Goal: Task Accomplishment & Management: Use online tool/utility

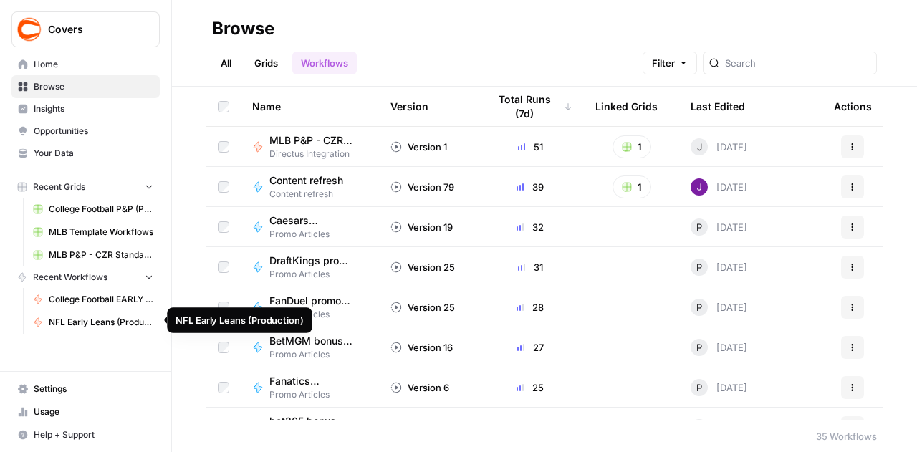
click at [105, 329] on link "NFL Early Leans (Production)" at bounding box center [93, 322] width 133 height 23
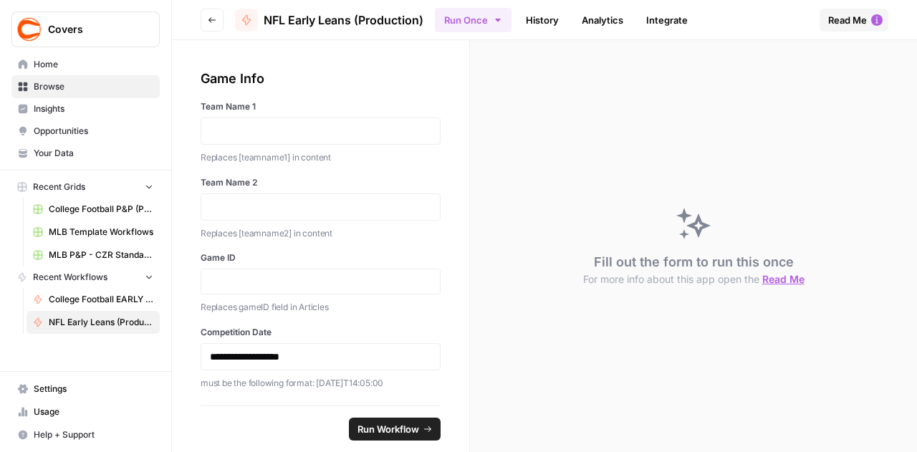
click at [500, 23] on icon "button" at bounding box center [497, 19] width 11 height 11
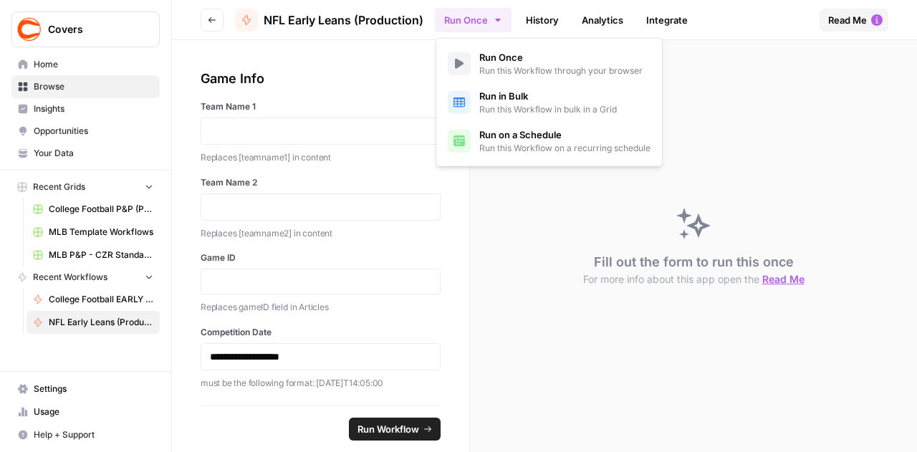
click at [512, 91] on span "Run in Bulk" at bounding box center [548, 96] width 138 height 14
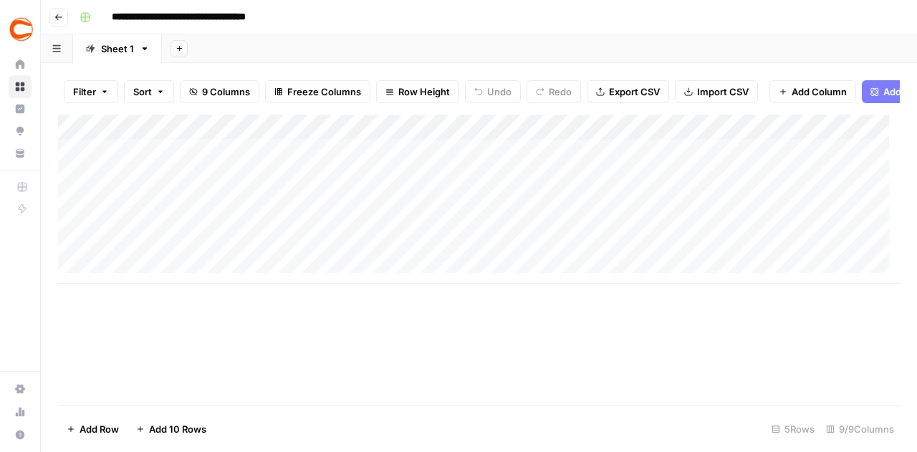
click at [159, 266] on div "Add Column" at bounding box center [479, 199] width 842 height 169
click at [153, 292] on div "Add Column" at bounding box center [479, 211] width 842 height 193
click at [154, 322] on div "Add Column" at bounding box center [479, 224] width 842 height 218
click at [150, 346] on div "Add Column" at bounding box center [479, 236] width 842 height 242
click at [149, 368] on div "Add Column" at bounding box center [479, 248] width 842 height 267
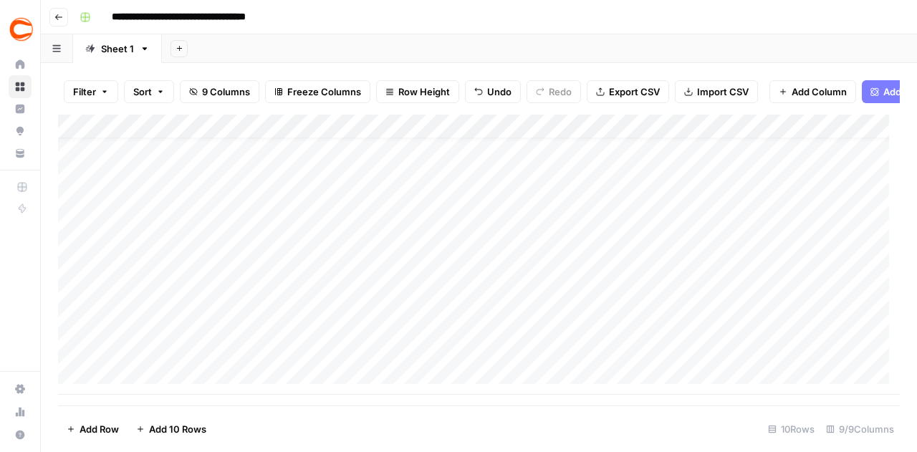
click at [150, 385] on div "Add Column" at bounding box center [479, 255] width 842 height 280
click at [150, 386] on div "Add Column" at bounding box center [479, 255] width 842 height 280
click at [165, 381] on div "Add Column" at bounding box center [479, 255] width 842 height 280
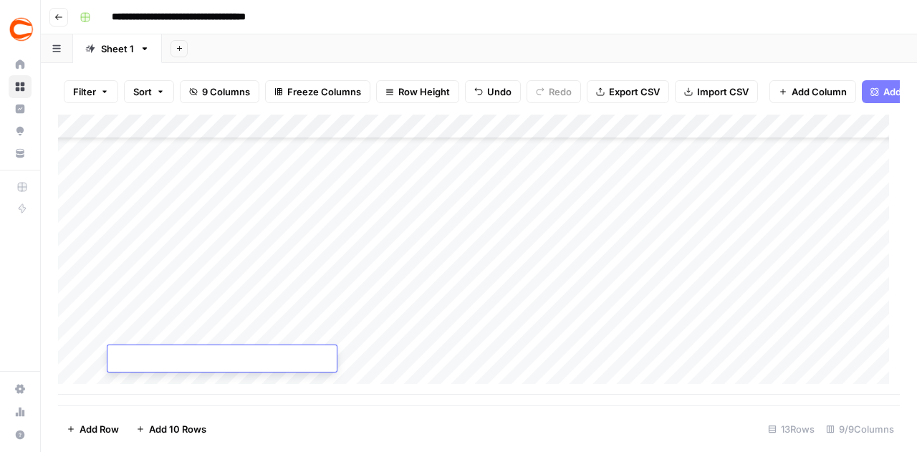
click at [133, 381] on div "Add Column" at bounding box center [479, 255] width 842 height 280
click at [133, 384] on div "Add Column" at bounding box center [479, 255] width 842 height 280
click at [198, 274] on div "Add Column" at bounding box center [479, 255] width 842 height 280
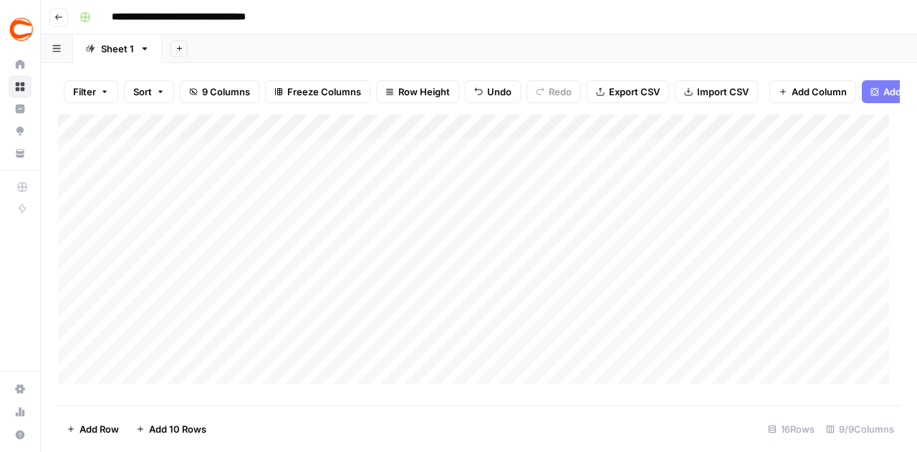
scroll to position [0, 0]
click at [146, 155] on div "Add Column" at bounding box center [479, 255] width 842 height 280
click at [800, 163] on div "Add Column" at bounding box center [479, 255] width 842 height 280
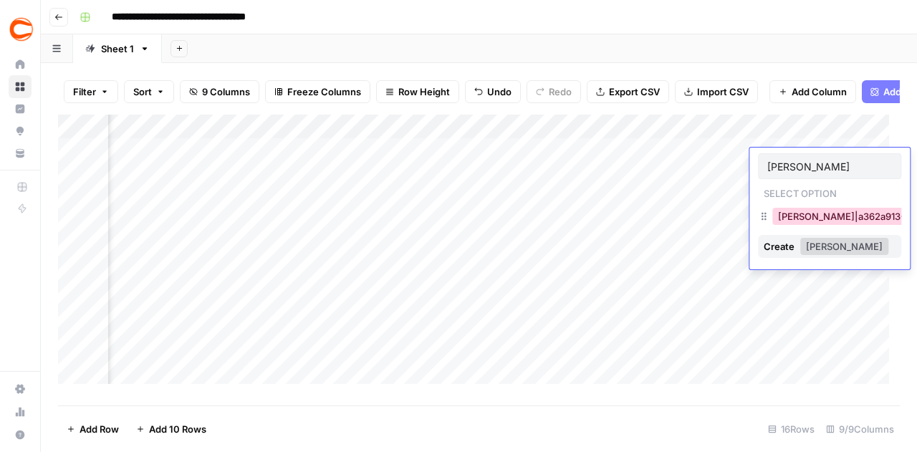
type input "[PERSON_NAME]"
click at [795, 224] on button "[PERSON_NAME]|a362a913-633a-44e4-b39d-f4eb9ee93bd0" at bounding box center [916, 216] width 288 height 17
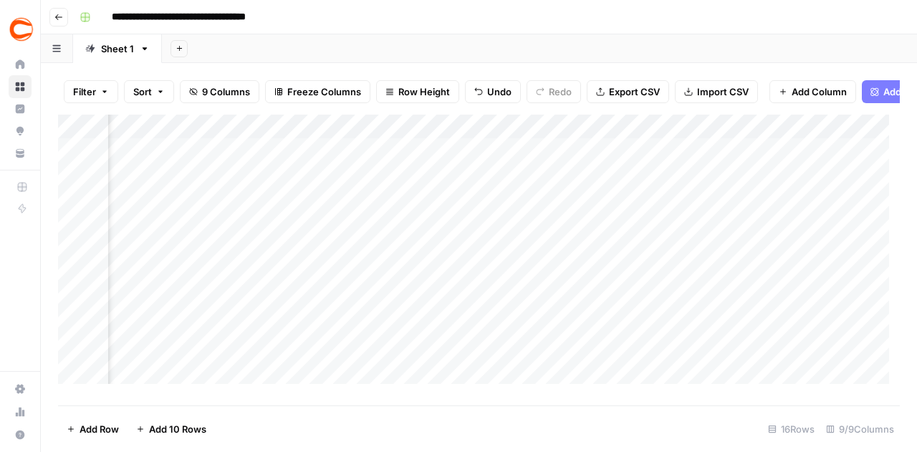
scroll to position [0, 0]
click at [393, 211] on div "Add Column" at bounding box center [479, 255] width 842 height 280
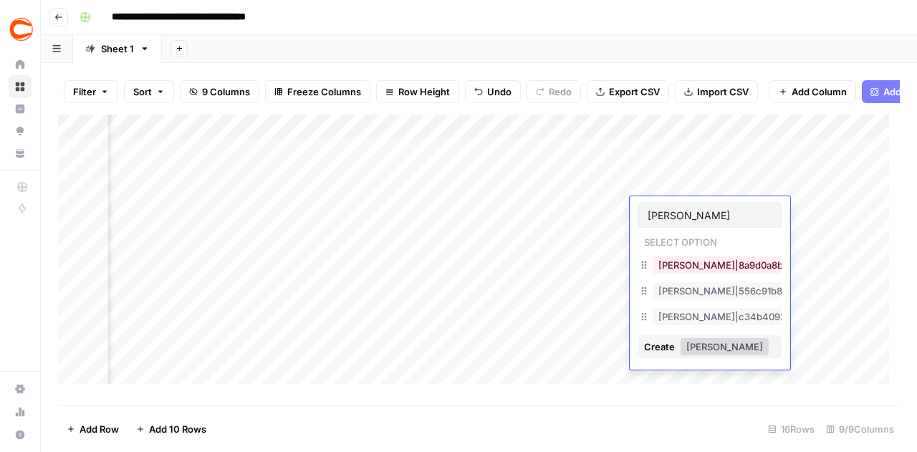
type input "[PERSON_NAME]"
click at [669, 299] on button "[PERSON_NAME]|556c91b8-d855-4671-b2cd-84840d96b65f" at bounding box center [796, 290] width 287 height 17
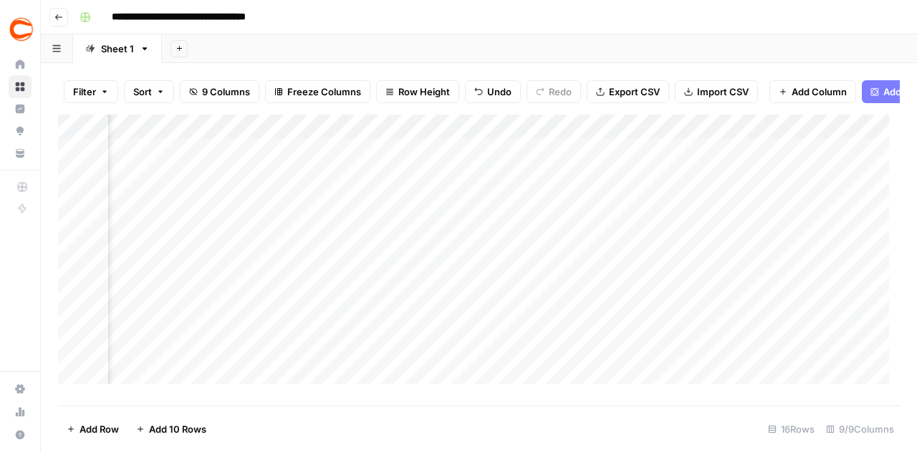
scroll to position [0, 0]
click at [188, 378] on div "Add Column" at bounding box center [479, 255] width 842 height 280
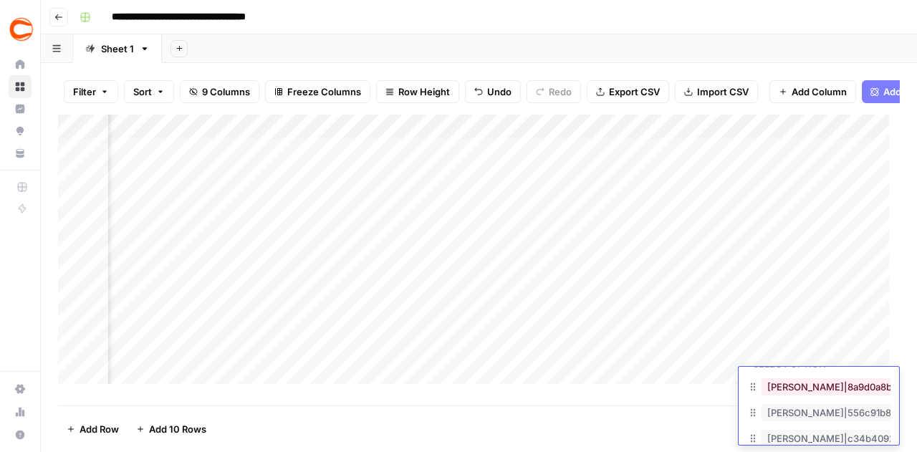
scroll to position [72, 0]
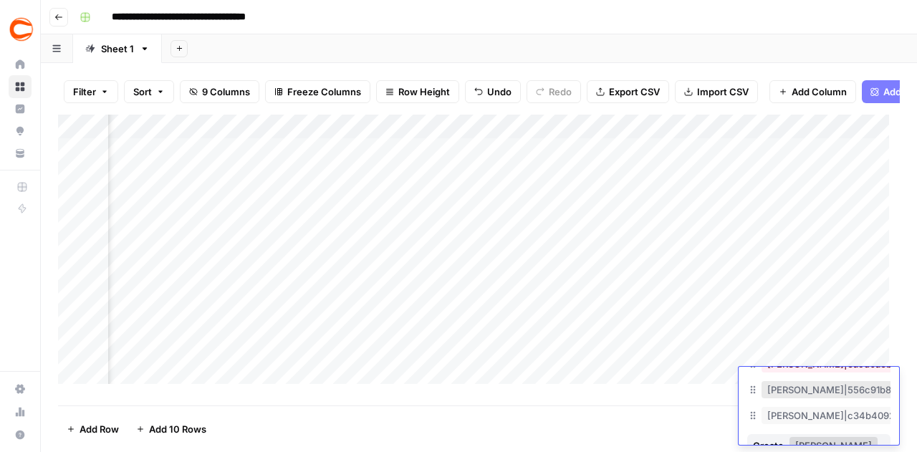
type input "[PERSON_NAME]"
click at [792, 397] on button "[PERSON_NAME]|556c91b8-d855-4671-b2cd-84840d96b65f" at bounding box center [905, 389] width 287 height 17
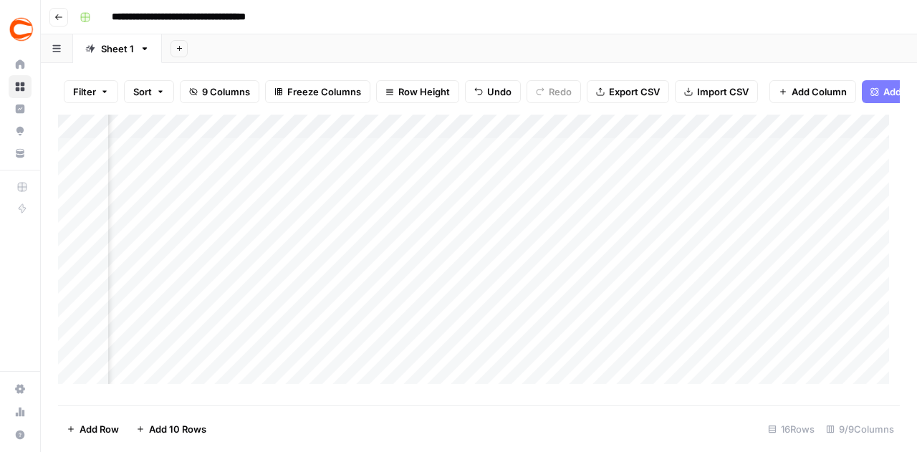
scroll to position [0, 0]
click at [239, 299] on div "Add Column" at bounding box center [479, 255] width 842 height 280
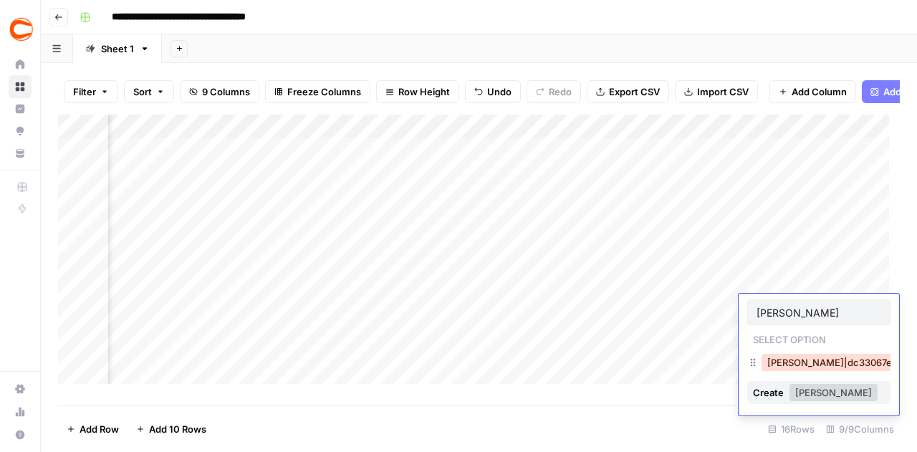
type input "[PERSON_NAME]"
click at [835, 358] on button "[PERSON_NAME]|dc33067e-8bdb-4375-95c6-a7cfa37939f4" at bounding box center [903, 362] width 283 height 17
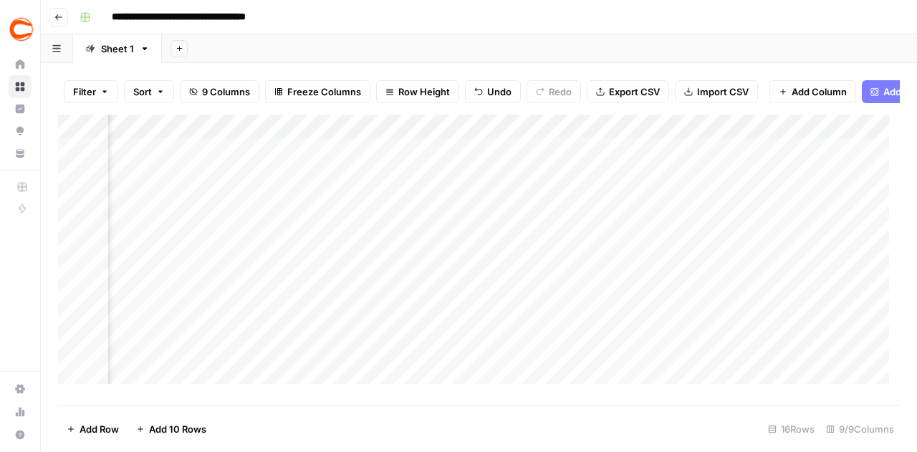
scroll to position [0, 0]
click at [165, 353] on div "Add Column" at bounding box center [479, 255] width 842 height 280
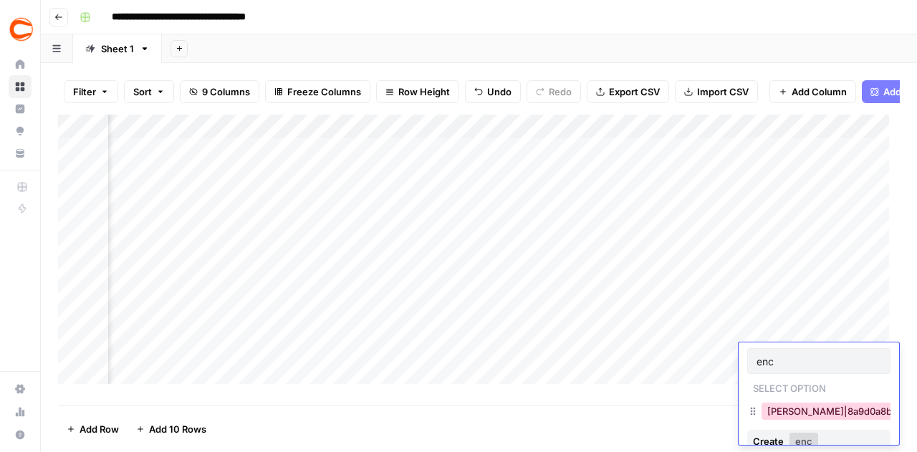
type input "enc"
click at [767, 406] on button "[PERSON_NAME]|8a9d0a8b-94db-4176-b299-c8ac2ccc85f5" at bounding box center [905, 411] width 287 height 17
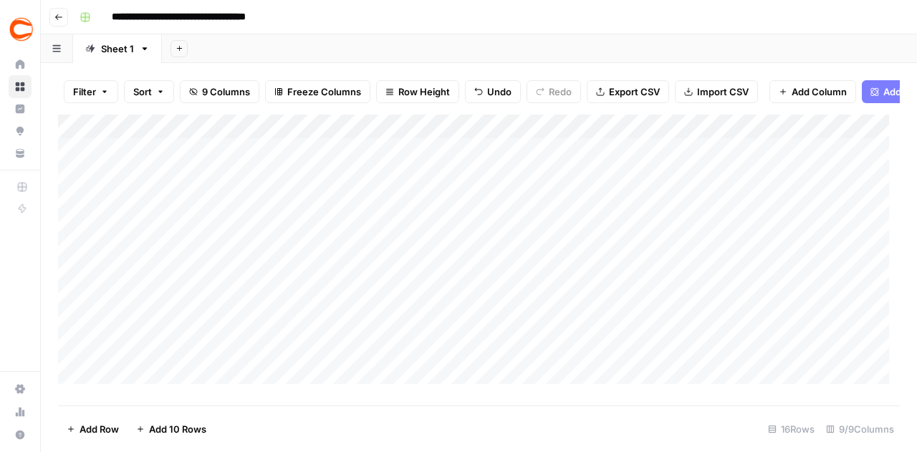
scroll to position [0, 0]
click at [206, 236] on div "Add Column" at bounding box center [479, 255] width 842 height 280
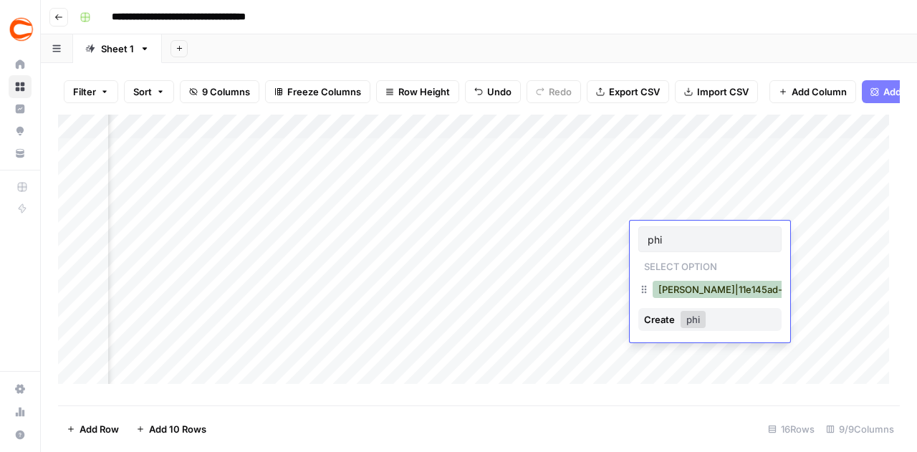
type input "phi"
click at [681, 294] on button "[PERSON_NAME]|11e145ad-26c1-458e-95f0-f0be3f756b11" at bounding box center [789, 289] width 273 height 17
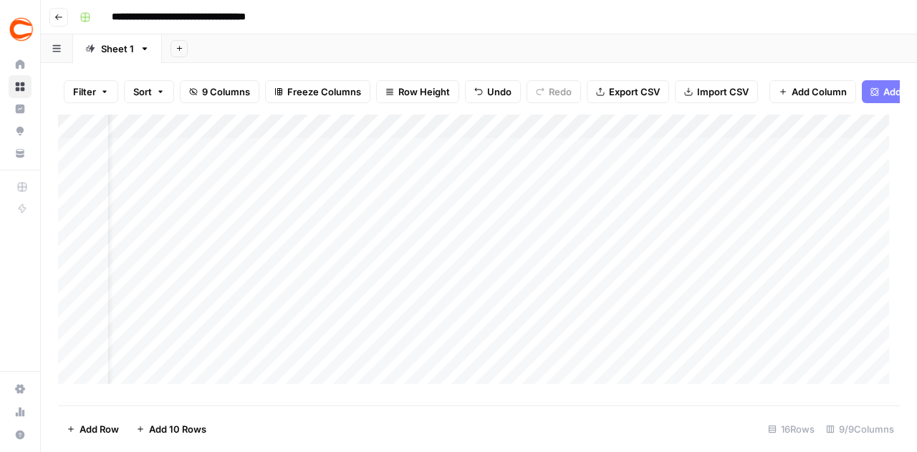
scroll to position [0, 0]
click at [270, 244] on div "Add Column" at bounding box center [479, 255] width 842 height 280
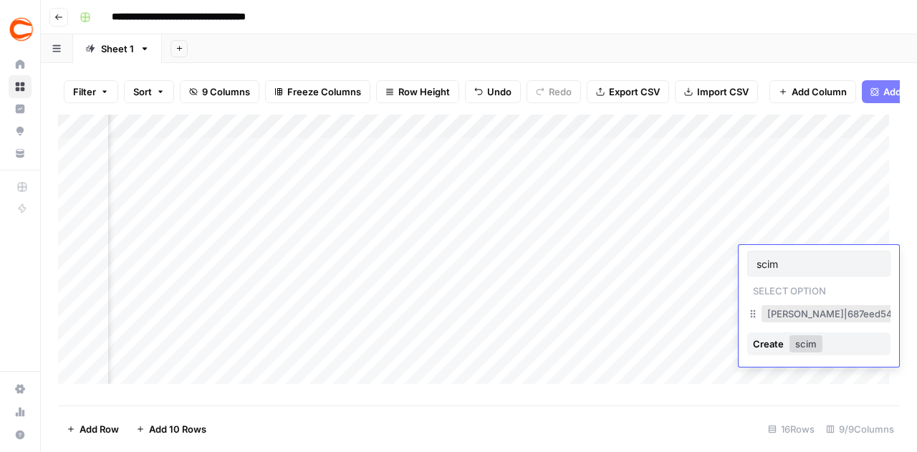
type input "scim"
click at [784, 313] on button "[PERSON_NAME]|687eed54-692e-4d39-a838-45e92204d857" at bounding box center [908, 313] width 292 height 17
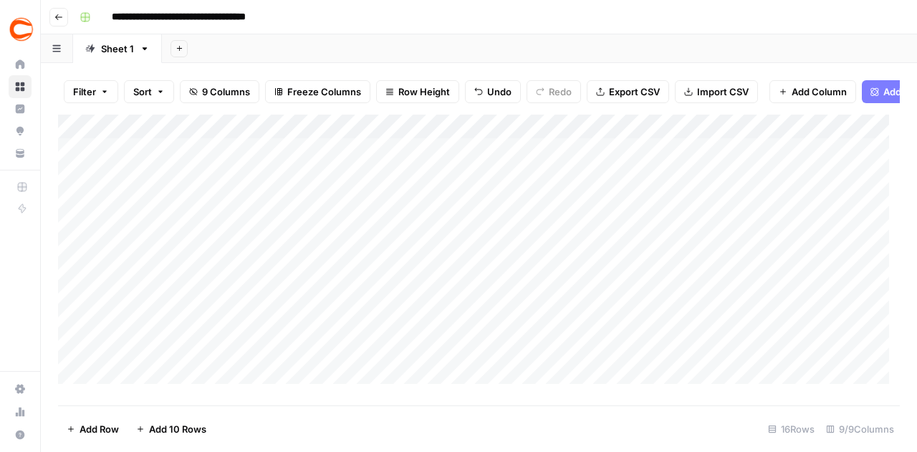
scroll to position [0, 0]
click at [225, 284] on div "Add Column" at bounding box center [479, 255] width 842 height 280
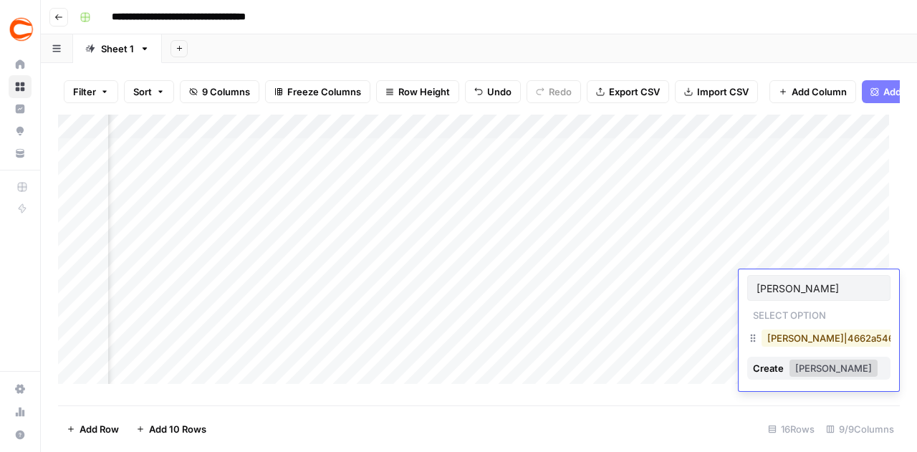
type input "[PERSON_NAME]"
click at [792, 345] on button "[PERSON_NAME]|4662a546-6738-4ea3-9b54-14482fc0b1e6" at bounding box center [906, 338] width 288 height 17
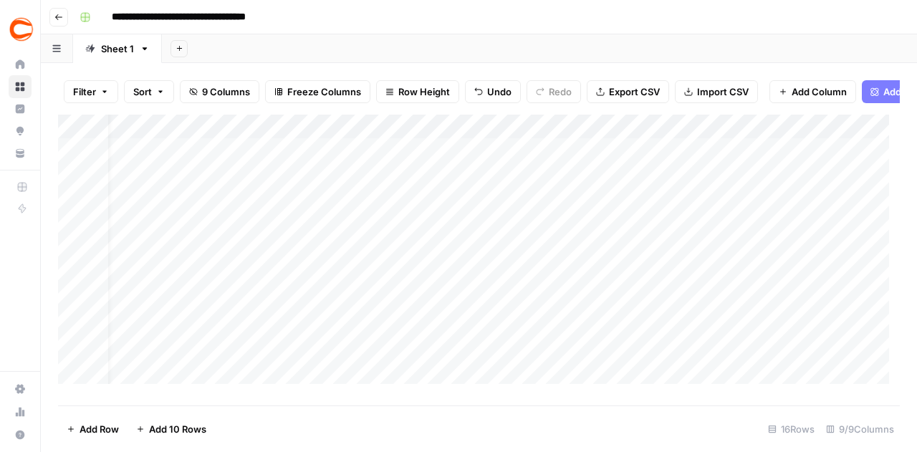
scroll to position [0, 0]
click at [219, 181] on div "Add Column" at bounding box center [479, 255] width 842 height 280
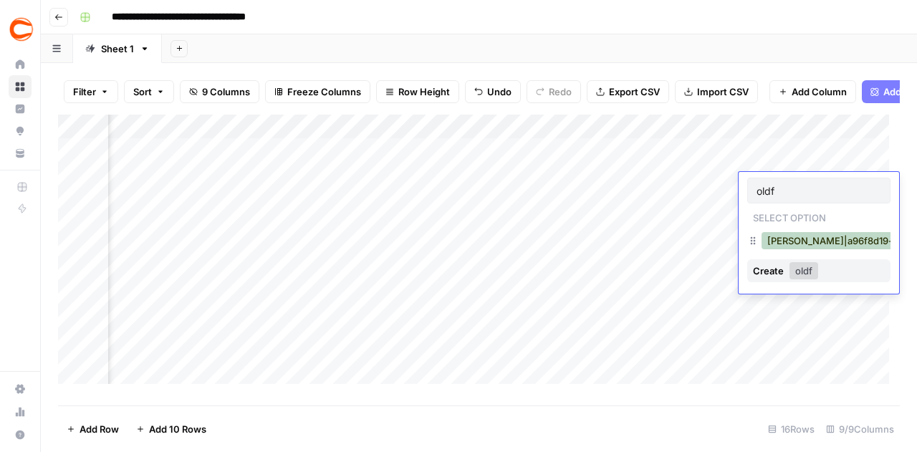
type input "oldf"
click at [786, 243] on button "[PERSON_NAME]|a96f8d19-c530-4f5d-9242-32a8adb6cc99" at bounding box center [904, 240] width 285 height 17
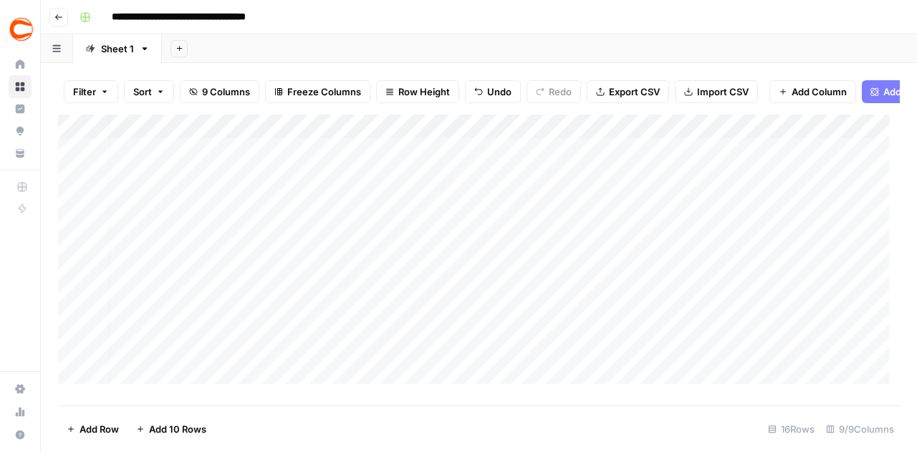
scroll to position [0, 0]
click at [168, 382] on div "Add Column" at bounding box center [479, 255] width 842 height 280
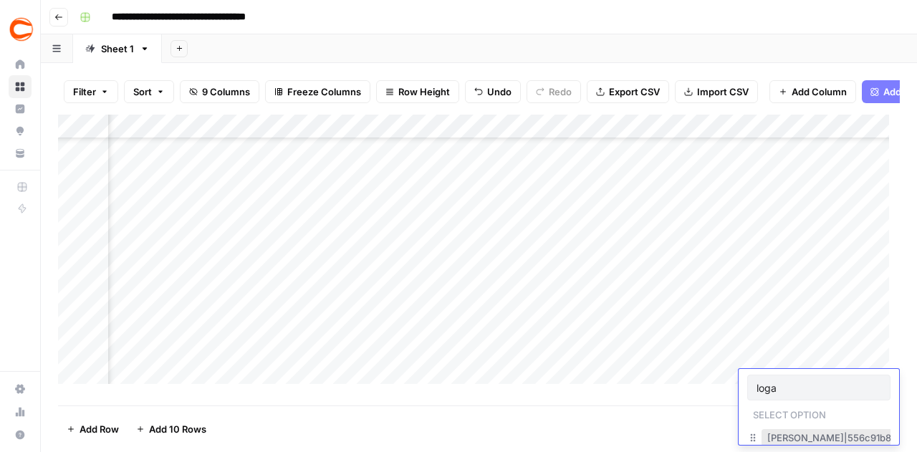
type input "loga"
click at [787, 436] on button "[PERSON_NAME]|556c91b8-d855-4671-b2cd-84840d96b65f" at bounding box center [905, 437] width 287 height 17
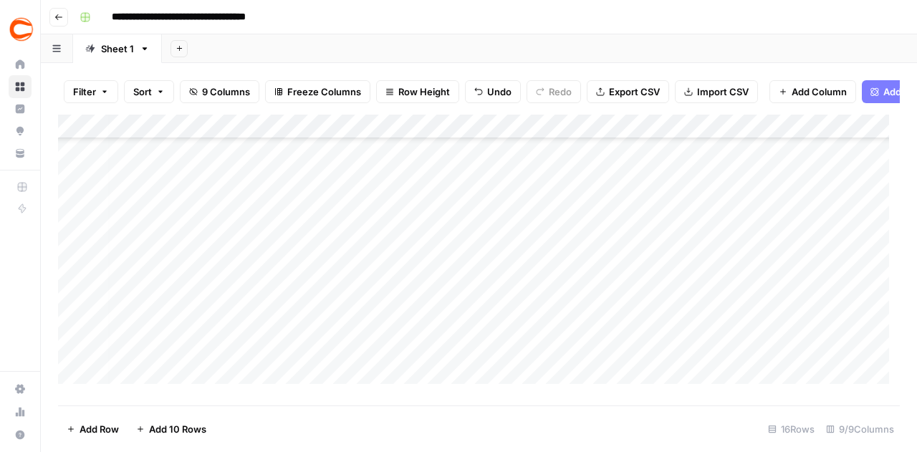
scroll to position [95, 0]
click at [146, 387] on div "Add Column" at bounding box center [479, 255] width 842 height 280
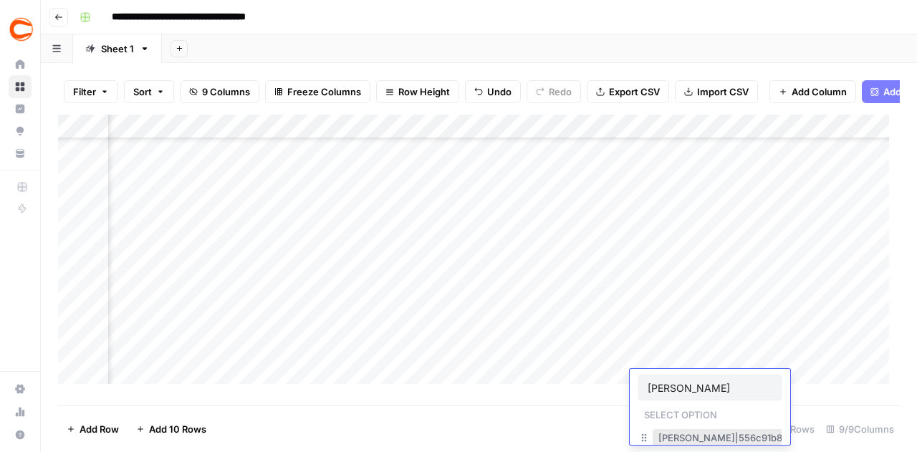
type input "[PERSON_NAME]"
click at [694, 436] on button "[PERSON_NAME]|556c91b8-d855-4671-b2cd-84840d96b65f" at bounding box center [796, 437] width 287 height 17
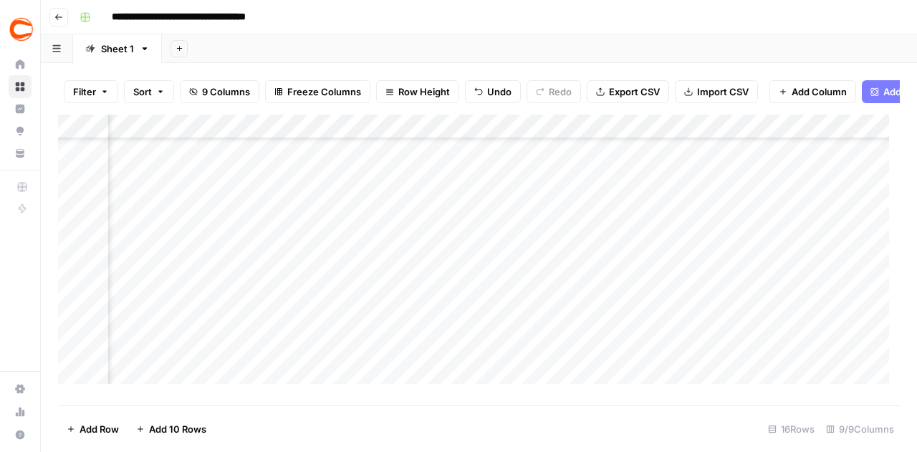
scroll to position [120, 0]
click at [165, 356] on div "Add Column" at bounding box center [479, 255] width 842 height 280
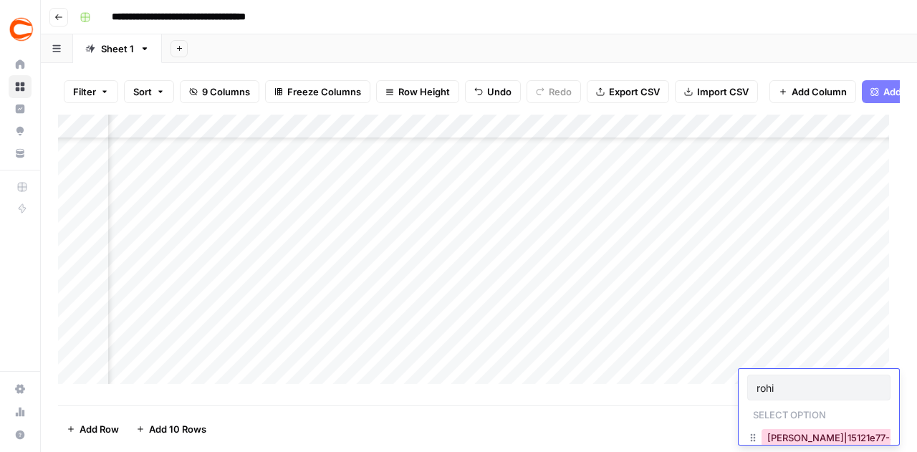
type input "rohi"
click at [819, 441] on button "[PERSON_NAME]|15121e77-5921-47aa-a3c3-623edfd4386f" at bounding box center [900, 437] width 276 height 17
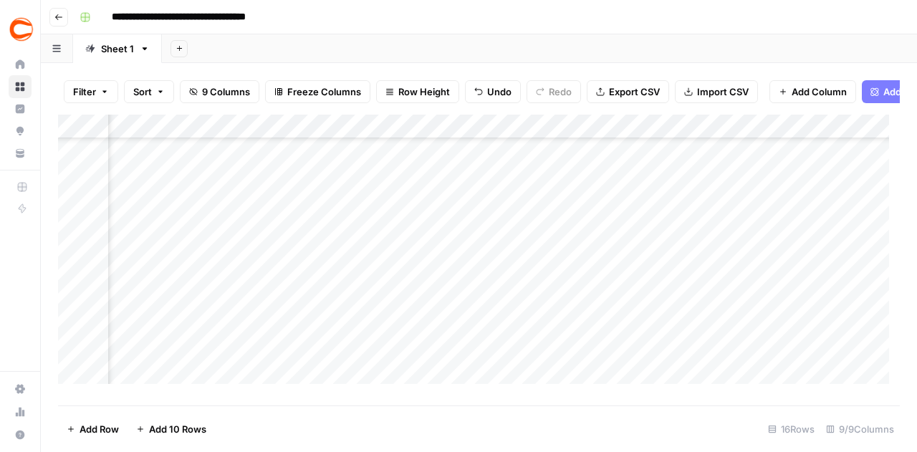
scroll to position [144, 0]
click at [231, 376] on div "Add Column" at bounding box center [479, 255] width 842 height 280
click at [398, 274] on div "Add Column" at bounding box center [479, 255] width 842 height 280
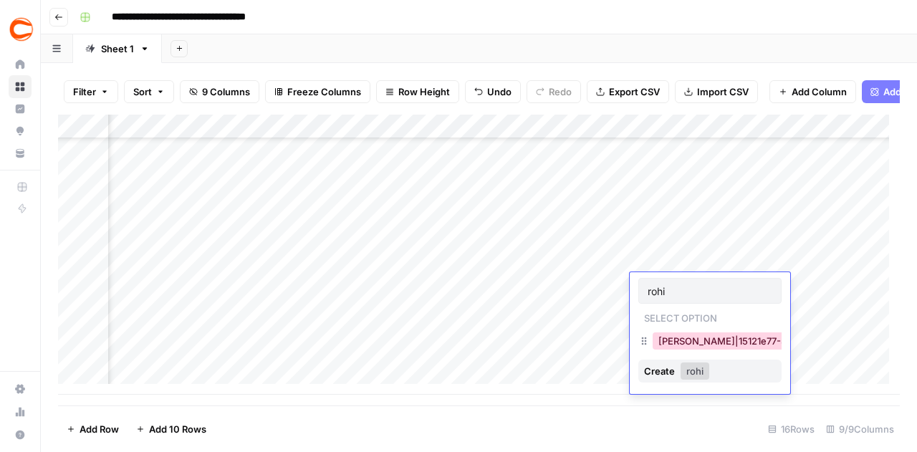
type input "rohi"
click at [671, 340] on button "[PERSON_NAME]|15121e77-5921-47aa-a3c3-623edfd4386f" at bounding box center [791, 340] width 276 height 17
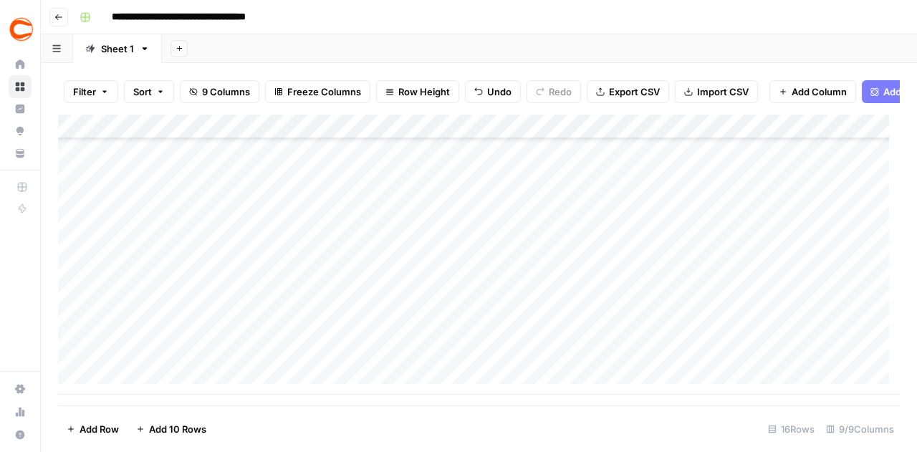
scroll to position [168, 0]
click at [252, 163] on div "Add Column" at bounding box center [479, 255] width 842 height 280
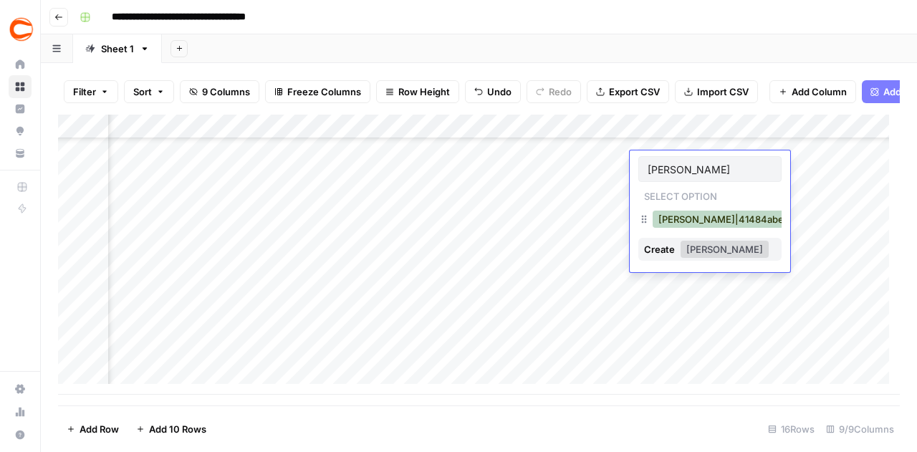
type input "[PERSON_NAME]"
click at [726, 221] on button "[PERSON_NAME]|41484abe-b1de-4f6f-a2da-991ee7fdbc99" at bounding box center [792, 219] width 279 height 17
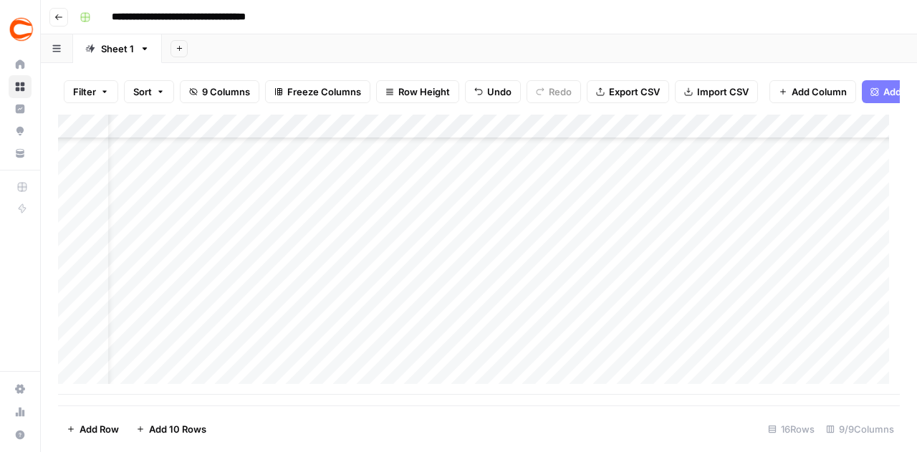
scroll to position [168, 0]
click at [199, 261] on div "Add Column" at bounding box center [479, 255] width 842 height 280
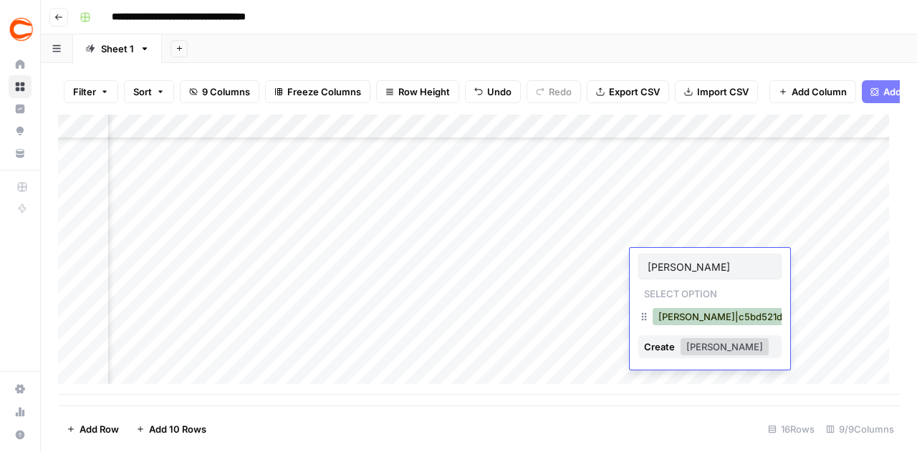
type input "[PERSON_NAME]"
click at [719, 313] on button "[PERSON_NAME]|c5bd521d-495c-4c91-b7e1-78737e2d0d89" at bounding box center [794, 316] width 283 height 17
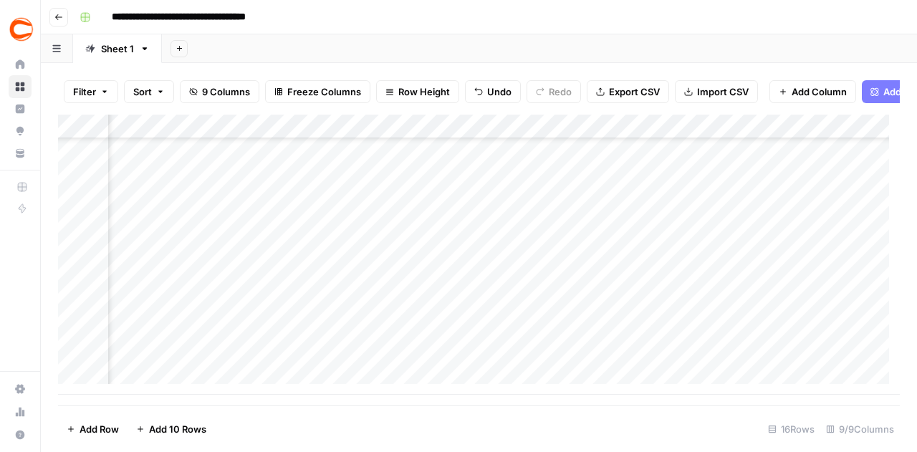
scroll to position [168, 836]
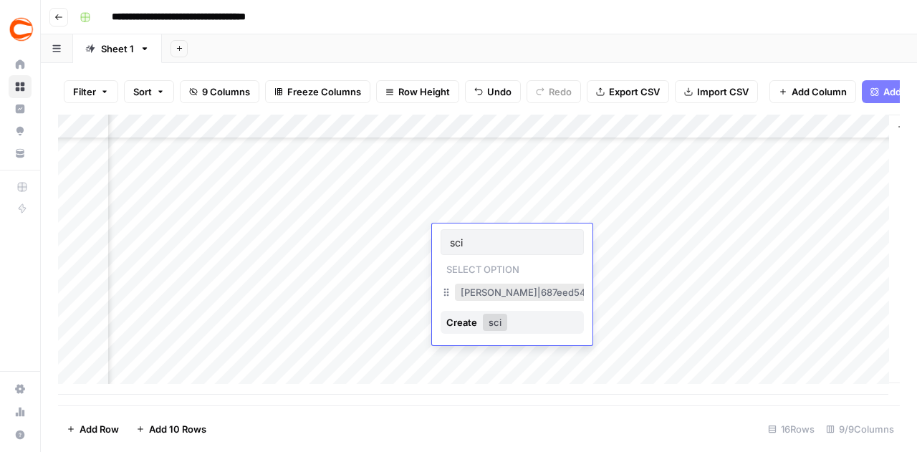
type input "sci"
click at [469, 289] on button "[PERSON_NAME]|687eed54-692e-4d39-a838-45e92204d857" at bounding box center [601, 292] width 292 height 17
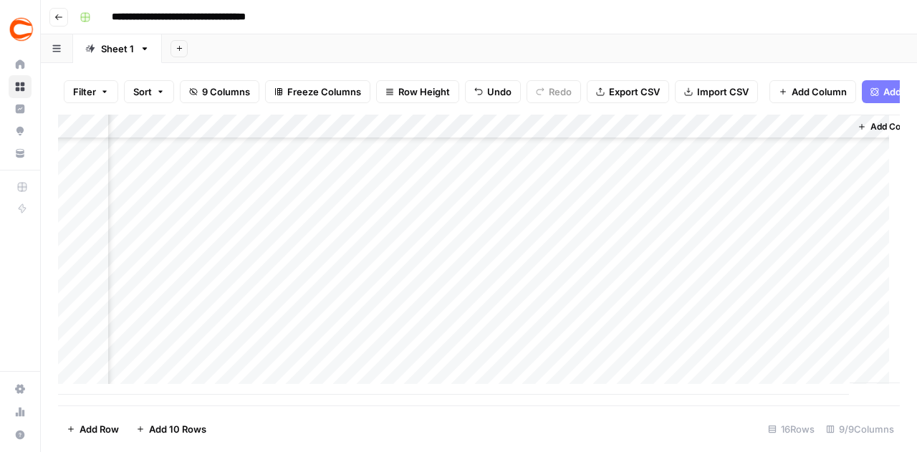
scroll to position [168, 893]
click at [820, 139] on div "Add Column" at bounding box center [479, 255] width 842 height 280
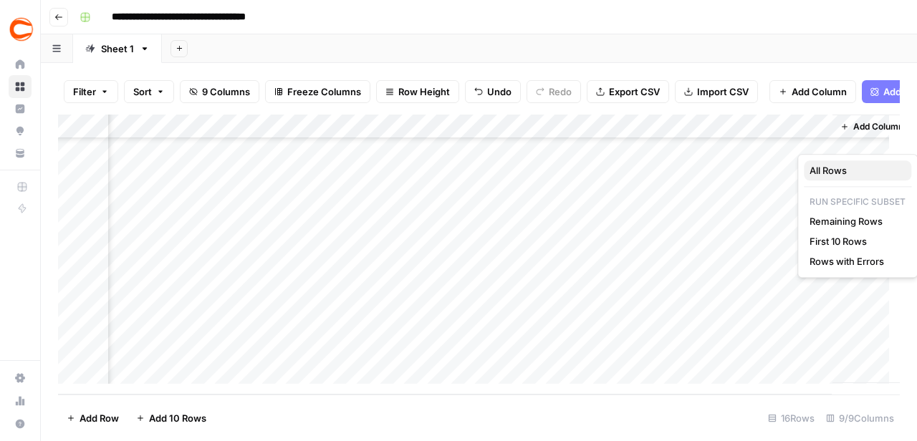
click at [835, 173] on span "All Rows" at bounding box center [855, 170] width 90 height 14
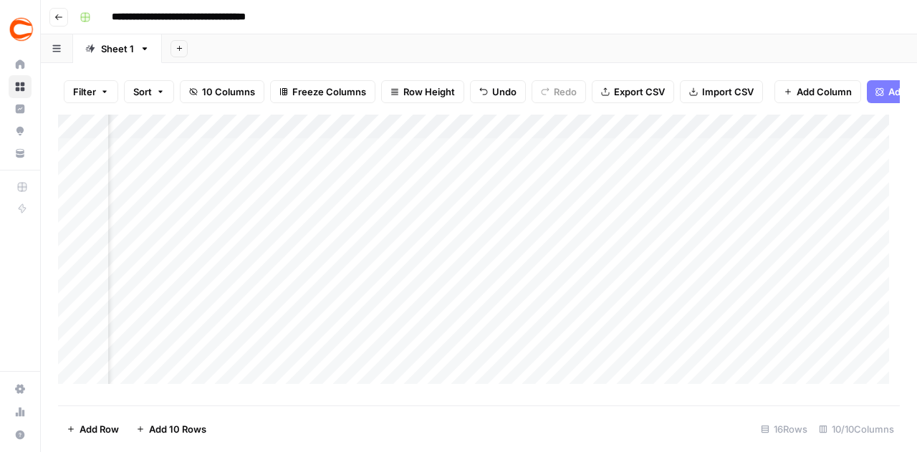
scroll to position [0, 0]
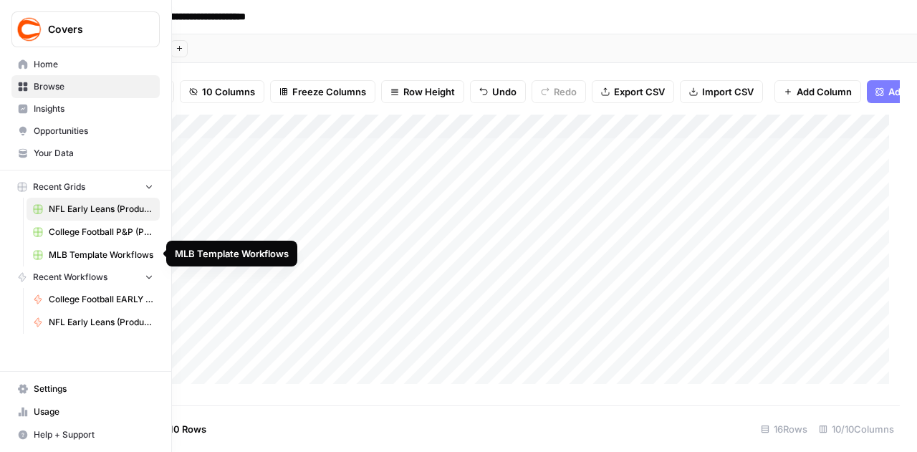
click at [85, 302] on span "College Football EARLY LEANS (Production)" at bounding box center [101, 299] width 105 height 13
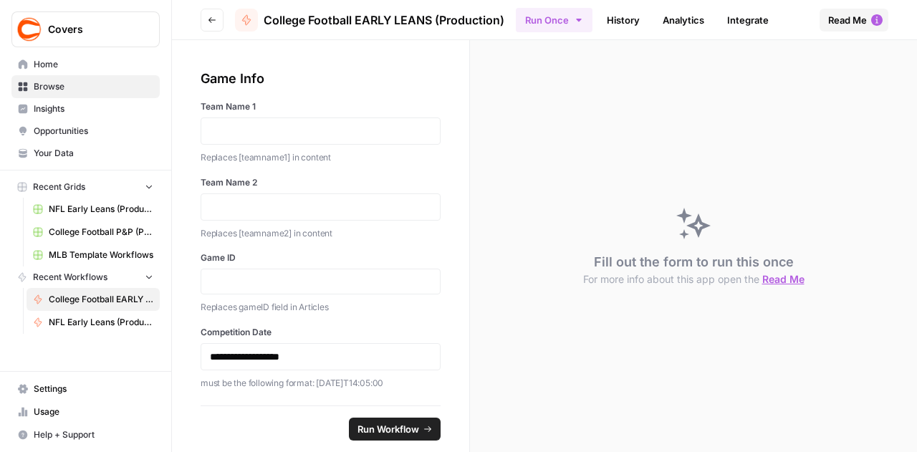
click at [578, 21] on icon "button" at bounding box center [578, 20] width 5 height 3
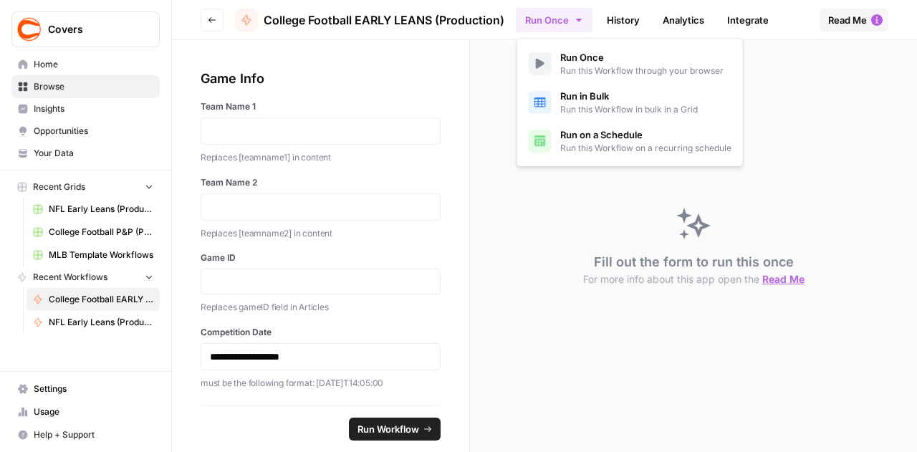
click at [588, 97] on span "Run in Bulk" at bounding box center [629, 96] width 138 height 14
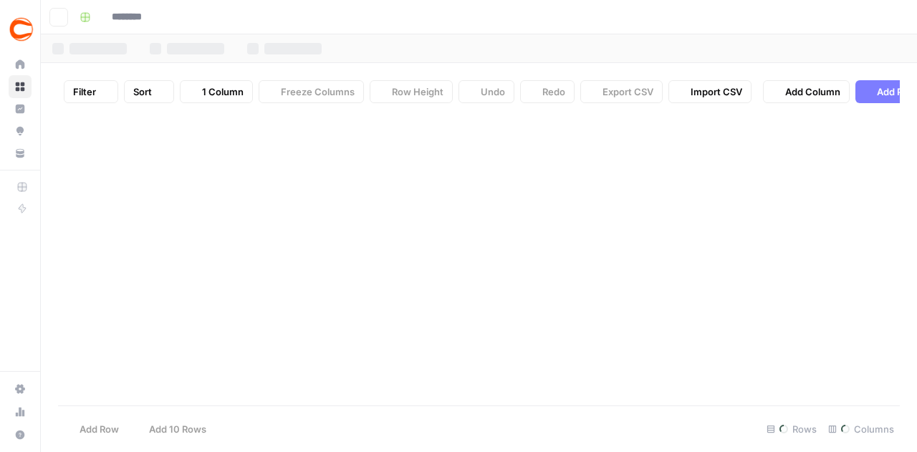
type input "**********"
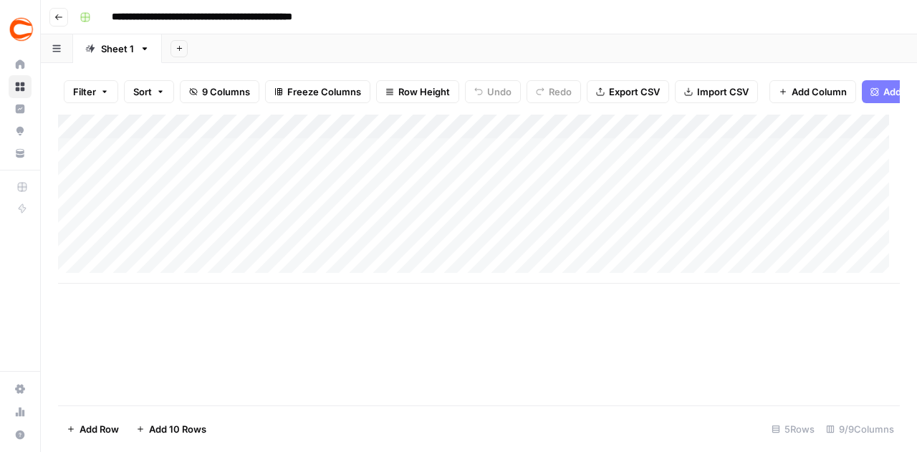
click at [143, 160] on div "Add Column" at bounding box center [479, 199] width 842 height 169
click at [133, 274] on div "Add Column" at bounding box center [479, 199] width 842 height 169
click at [142, 302] on div "Add Column" at bounding box center [479, 211] width 842 height 193
click at [160, 163] on div "Add Column" at bounding box center [479, 224] width 842 height 218
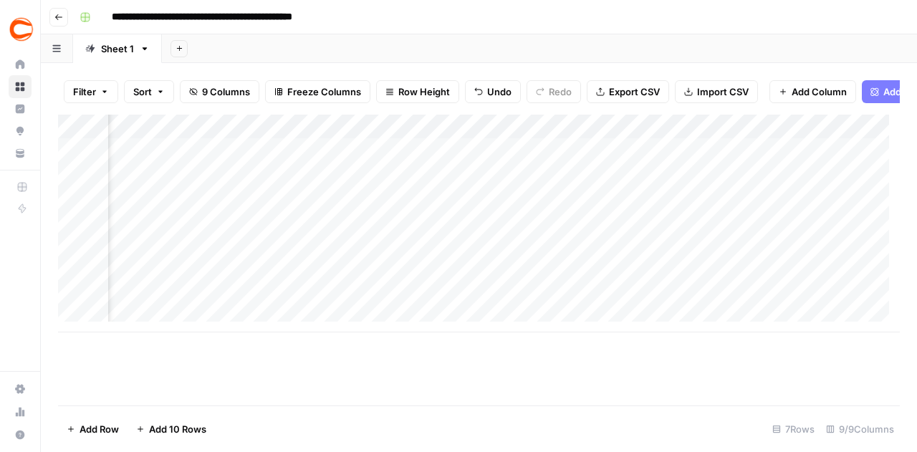
click at [614, 164] on div "Add Column" at bounding box center [479, 224] width 842 height 218
drag, startPoint x: 499, startPoint y: 343, endPoint x: 489, endPoint y: 343, distance: 9.3
click at [489, 343] on div "Add Column" at bounding box center [479, 260] width 842 height 291
click at [562, 155] on div "Add Column" at bounding box center [479, 224] width 842 height 218
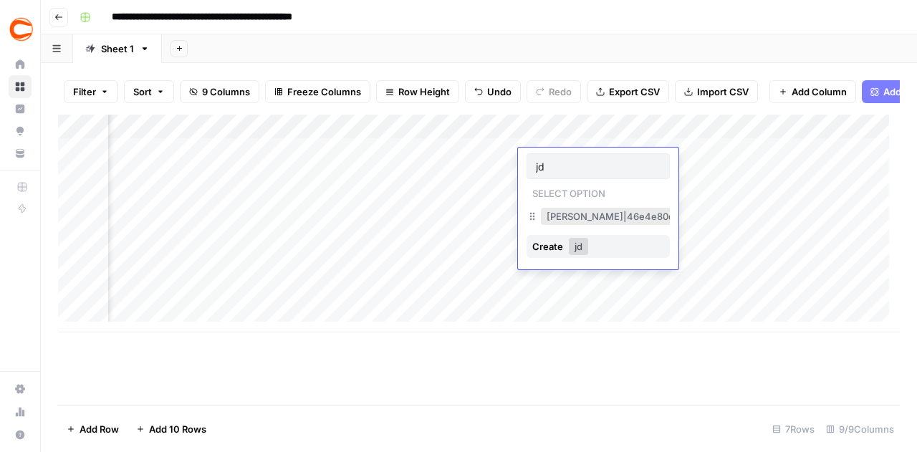
type input "jd"
click at [580, 217] on button "[PERSON_NAME]|46e4e80e-b39d-49f8-a4b0-c9ead6bdd3f4" at bounding box center [685, 216] width 289 height 17
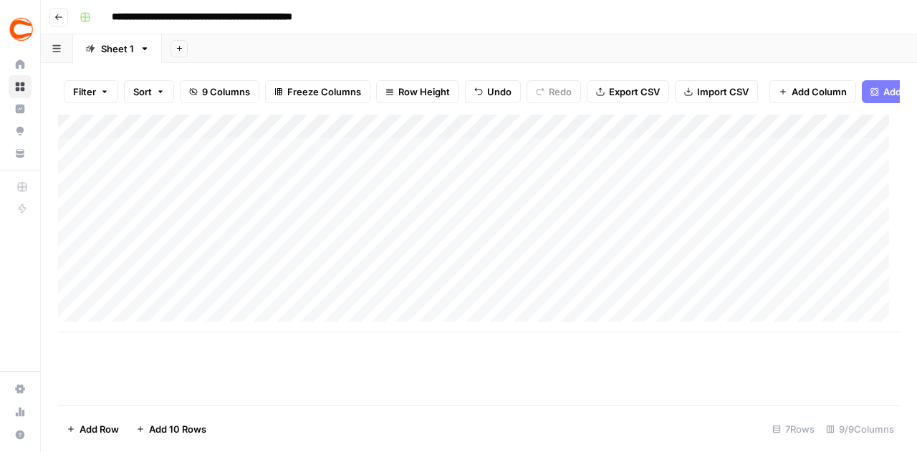
scroll to position [0, 0]
click at [383, 208] on div "Add Column" at bounding box center [479, 224] width 842 height 218
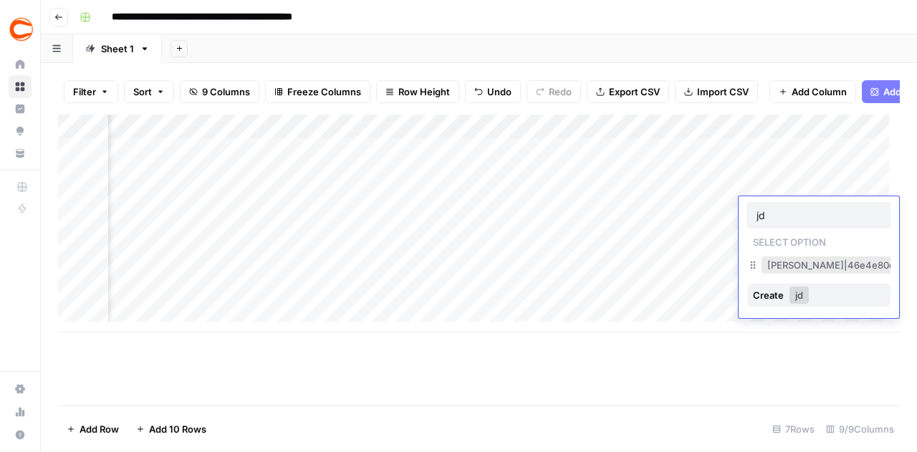
type input "jd"
click at [786, 264] on button "[PERSON_NAME]|46e4e80e-b39d-49f8-a4b0-c9ead6bdd3f4" at bounding box center [906, 264] width 289 height 17
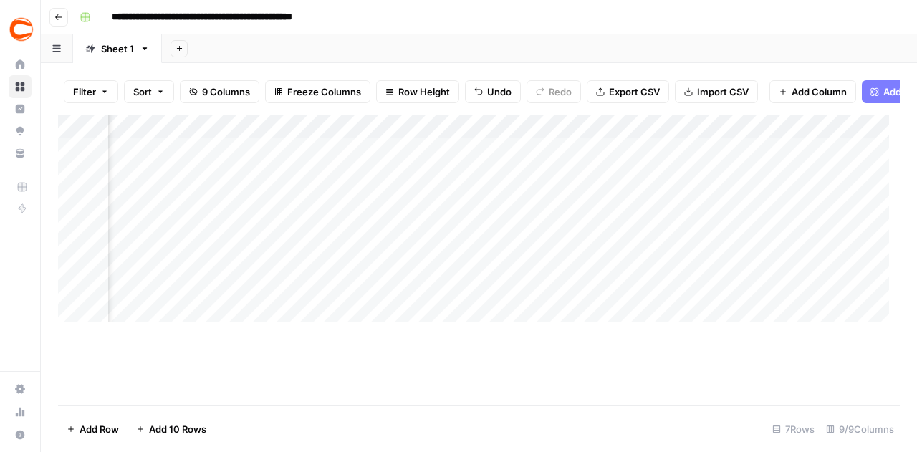
scroll to position [0, 0]
click at [177, 240] on div "Add Column" at bounding box center [479, 224] width 842 height 218
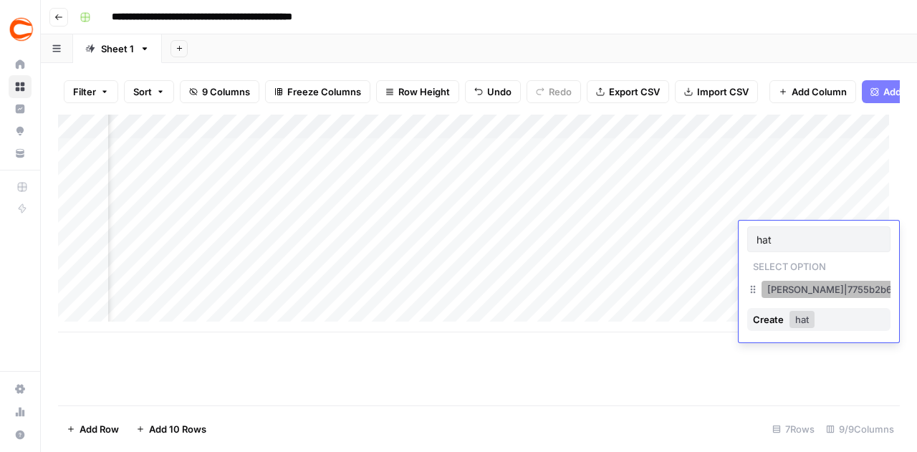
type input "hat"
click at [773, 297] on button "[PERSON_NAME]|7755b2b6-1794-4b5d-a818-5dbf8e00acc6" at bounding box center [904, 289] width 284 height 17
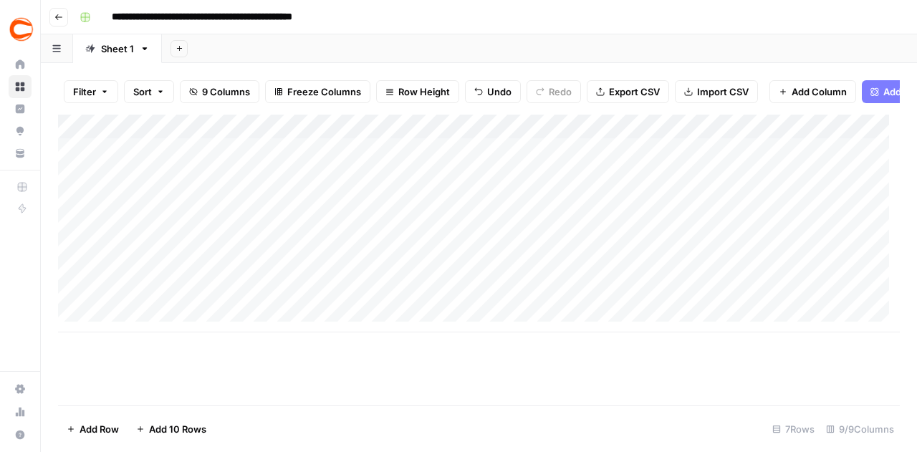
scroll to position [0, 0]
click at [350, 183] on div "Add Column" at bounding box center [479, 224] width 842 height 218
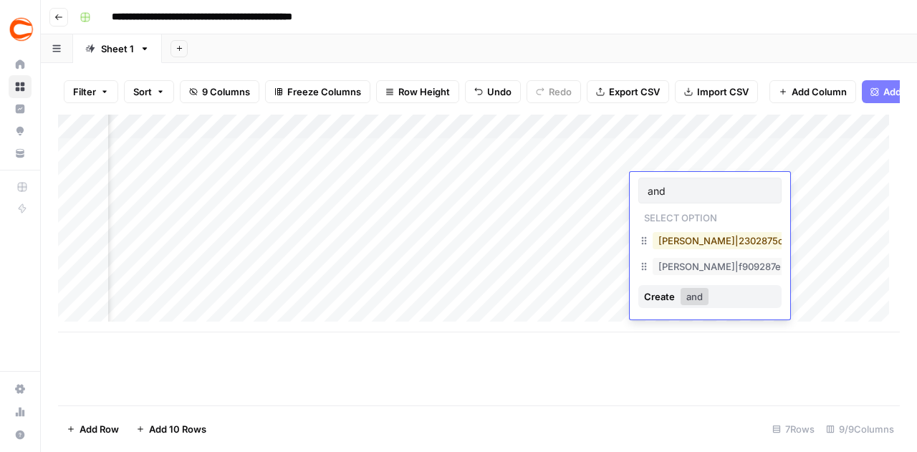
type input "and"
click at [682, 241] on button "[PERSON_NAME]|2302875c-3bc9-4d27-8c39-94d834df49d2" at bounding box center [798, 240] width 291 height 17
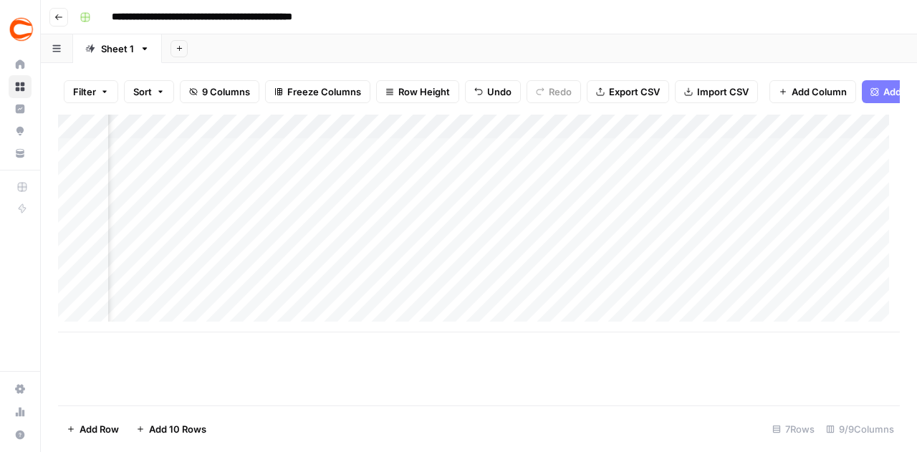
scroll to position [0, 0]
click at [141, 279] on div "Add Column" at bounding box center [479, 224] width 842 height 218
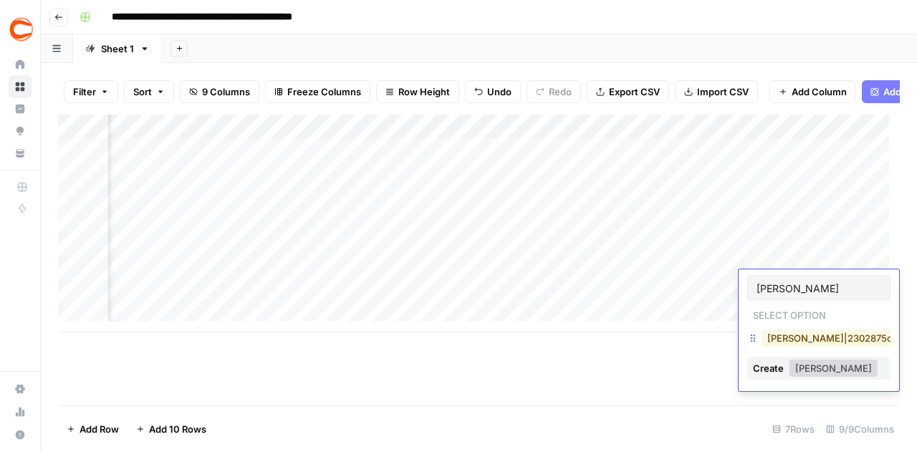
type input "[PERSON_NAME]"
click at [782, 337] on button "[PERSON_NAME]|2302875c-3bc9-4d27-8c39-94d834df49d2" at bounding box center [907, 338] width 291 height 17
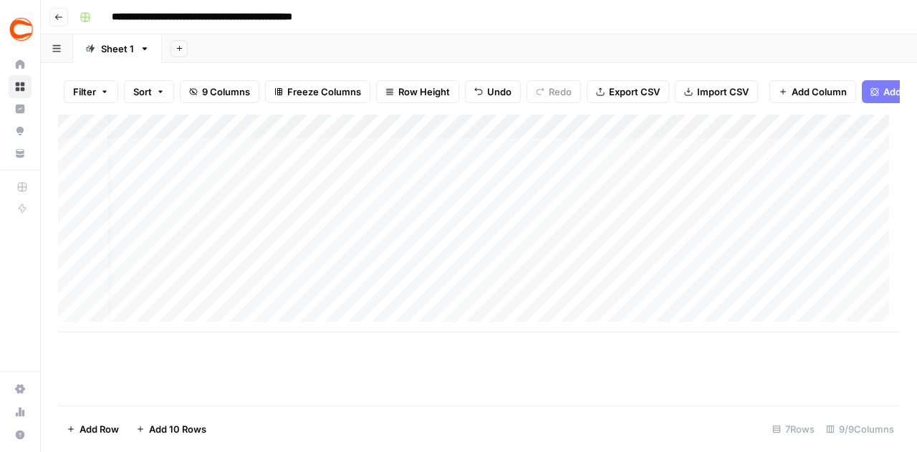
scroll to position [0, 0]
click at [132, 249] on div "Add Column" at bounding box center [479, 224] width 842 height 218
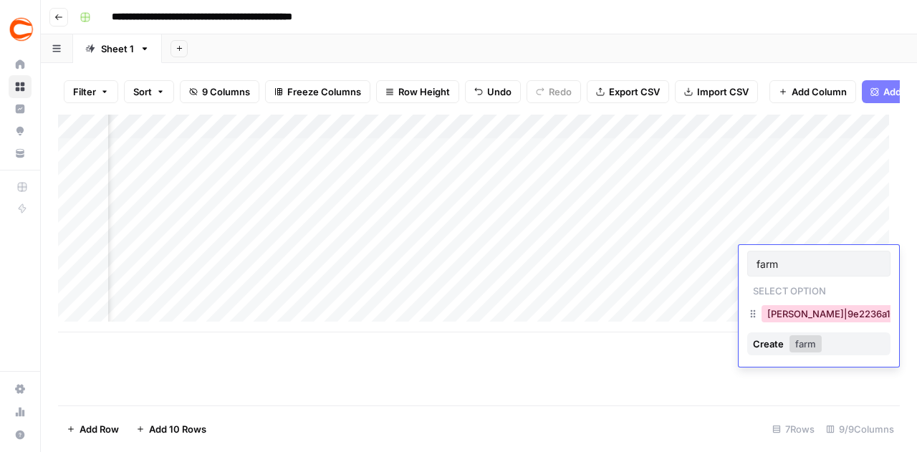
type input "farm"
click at [808, 316] on button "[PERSON_NAME]|9e2236a1-36c0-4a81-af09-6dde81193be3" at bounding box center [901, 313] width 279 height 17
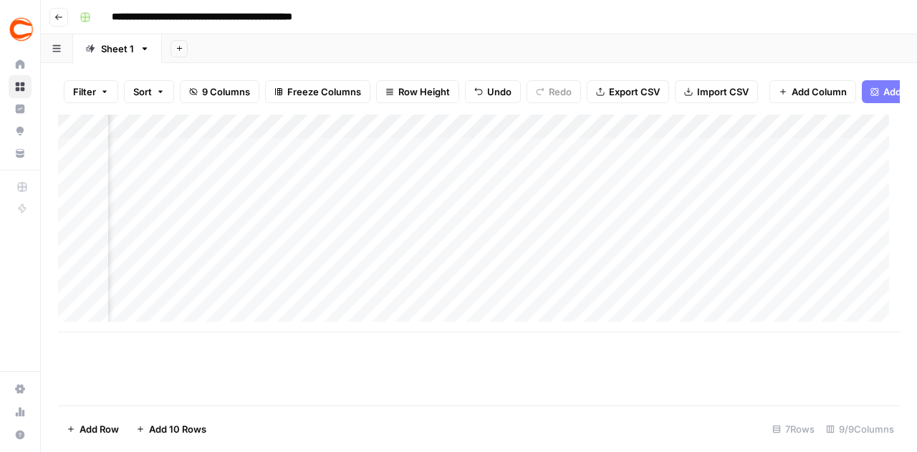
click at [790, 309] on div "Add Column" at bounding box center [479, 224] width 842 height 218
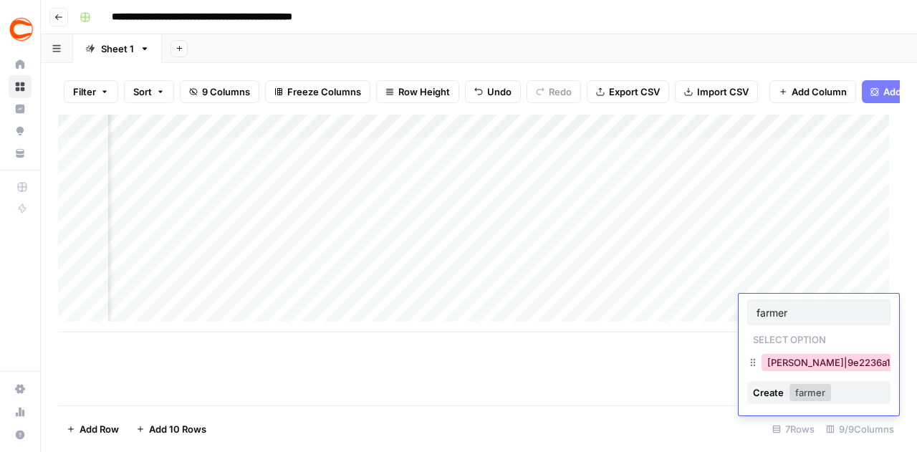
type input "farmer"
click at [814, 363] on button "[PERSON_NAME]|9e2236a1-36c0-4a81-af09-6dde81193be3" at bounding box center [901, 362] width 279 height 17
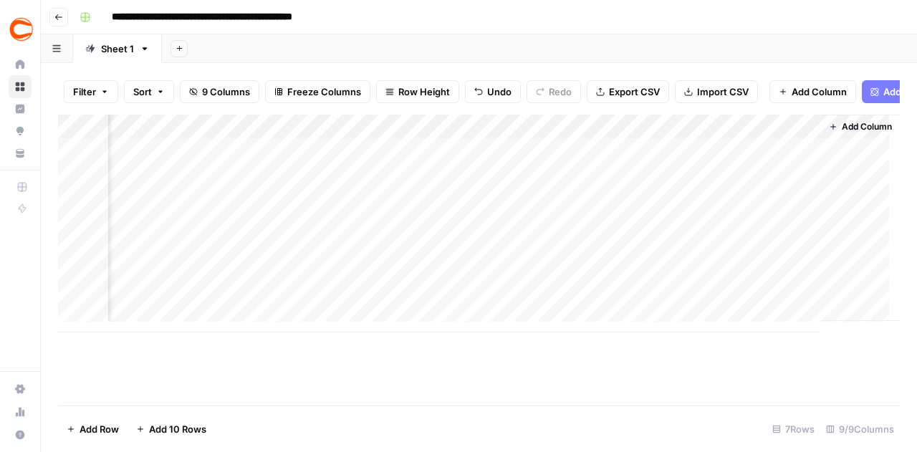
scroll to position [0, 980]
click at [795, 137] on div "Add Column" at bounding box center [479, 224] width 842 height 218
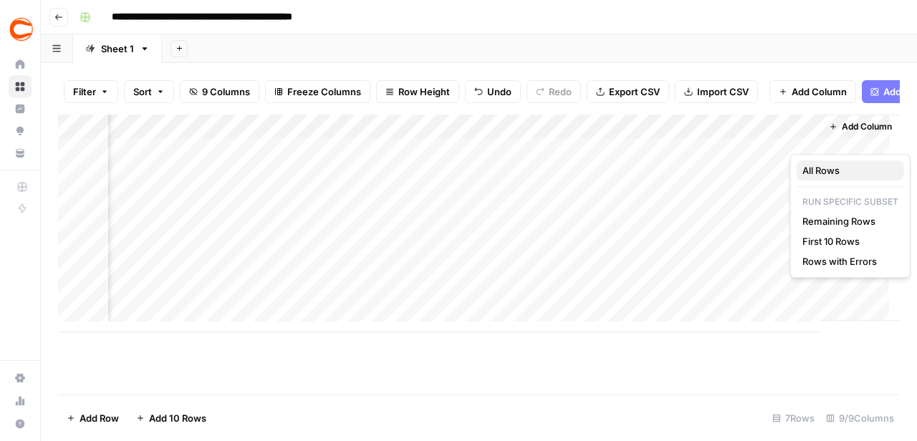
click at [813, 167] on span "All Rows" at bounding box center [847, 170] width 90 height 14
